Goal: Information Seeking & Learning: Learn about a topic

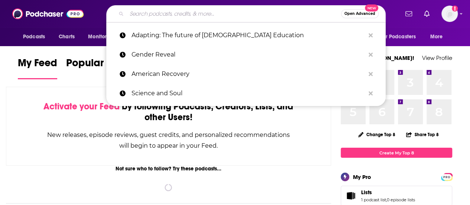
click at [166, 16] on input "Search podcasts, credits, & more..." at bounding box center [234, 14] width 214 height 12
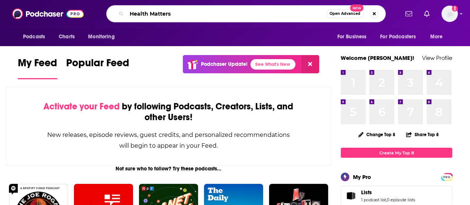
type input "Health Matters"
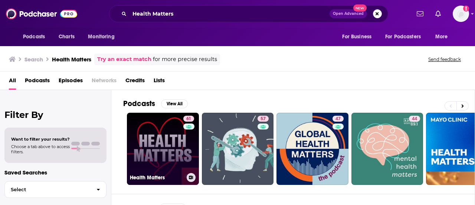
click at [169, 135] on link "61 Health Matters" at bounding box center [163, 148] width 72 height 72
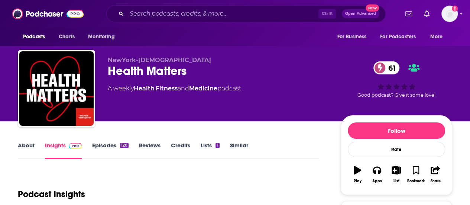
click at [24, 147] on link "About" at bounding box center [26, 149] width 17 height 17
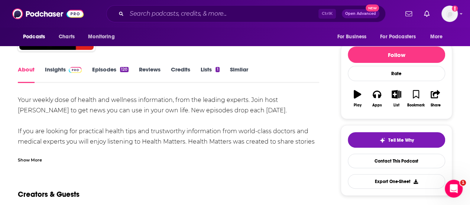
scroll to position [73, 0]
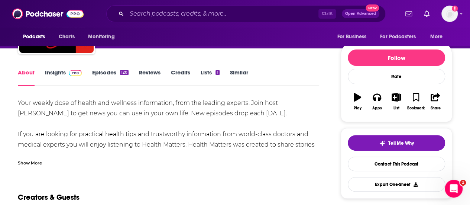
click at [35, 163] on div "Show More" at bounding box center [30, 161] width 24 height 7
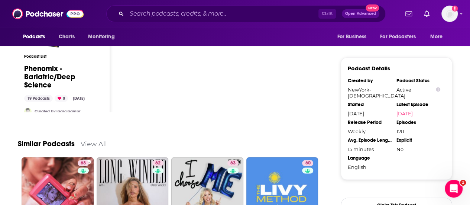
scroll to position [513, 0]
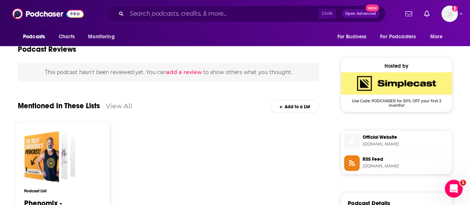
click at [394, 143] on span "[DOMAIN_NAME]" at bounding box center [405, 144] width 86 height 6
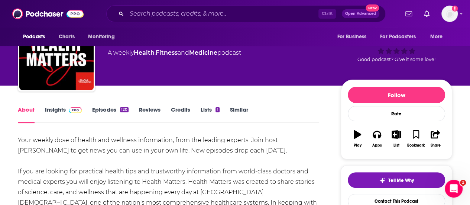
scroll to position [39, 0]
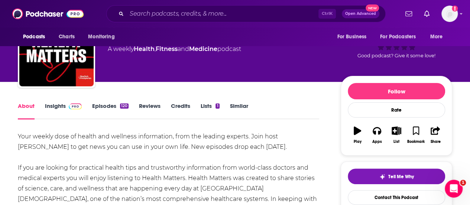
click at [99, 107] on link "Episodes 120" at bounding box center [110, 110] width 36 height 17
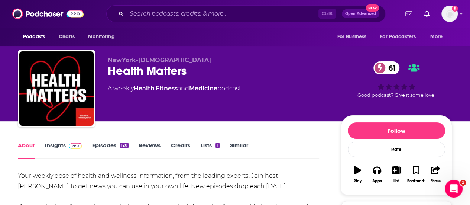
click at [225, 108] on div "NewYork-[DEMOGRAPHIC_DATA] Health Matters 61 A weekly Health , Fitness and Medi…" at bounding box center [218, 85] width 221 height 59
click at [50, 144] on link "Insights" at bounding box center [63, 149] width 37 height 17
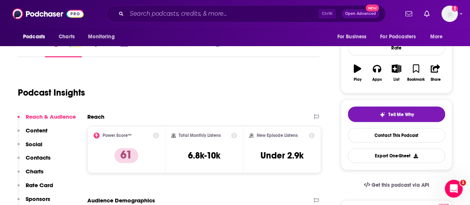
scroll to position [107, 0]
